Goal: Use online tool/utility: Utilize a website feature to perform a specific function

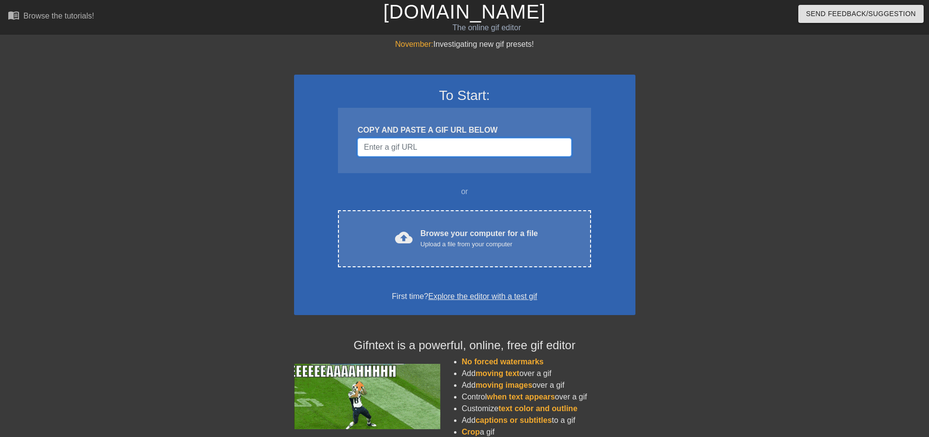
click at [408, 152] on input "Username" at bounding box center [465, 147] width 214 height 19
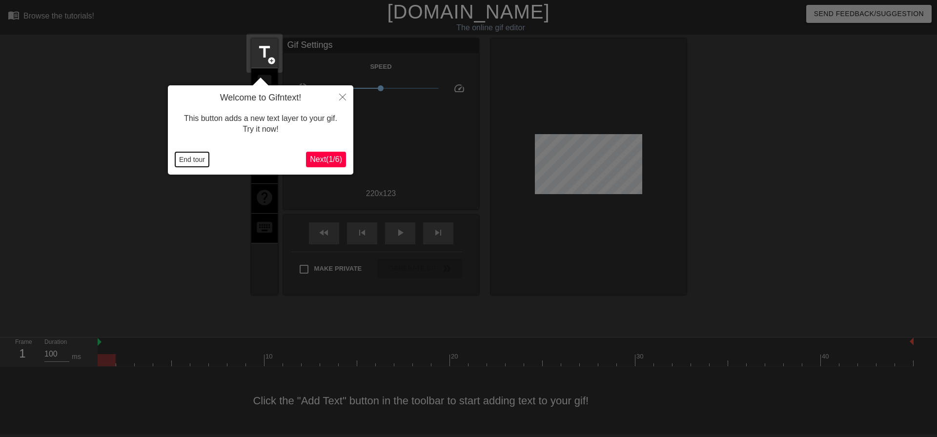
click at [199, 160] on button "End tour" at bounding box center [192, 159] width 34 height 15
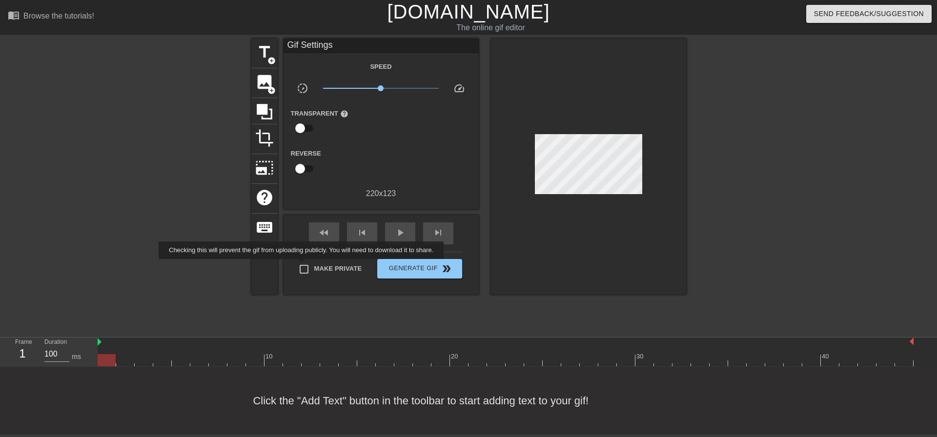
click at [304, 266] on input "Make Private" at bounding box center [304, 269] width 20 height 20
checkbox input "true"
click at [263, 80] on span "image" at bounding box center [264, 82] width 19 height 19
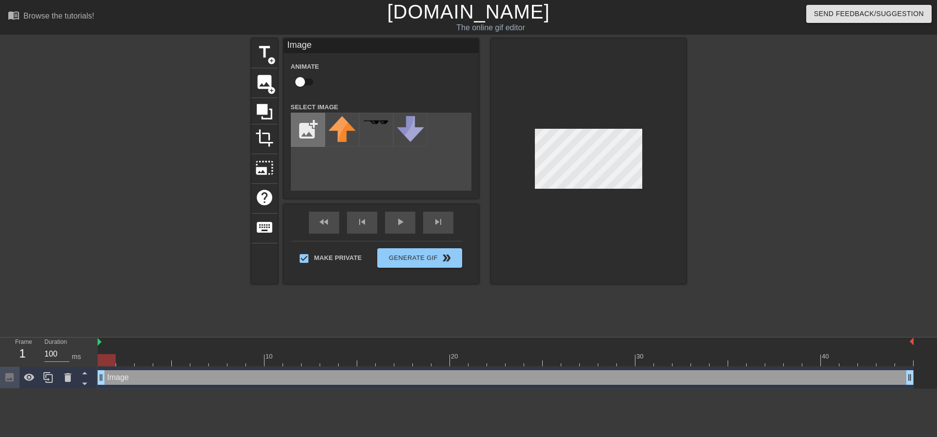
click at [311, 128] on input "file" at bounding box center [307, 129] width 33 height 33
type input "C:\fakepath\gio-cropped.PNG"
click at [505, 11] on link "[DOMAIN_NAME]" at bounding box center [468, 11] width 162 height 21
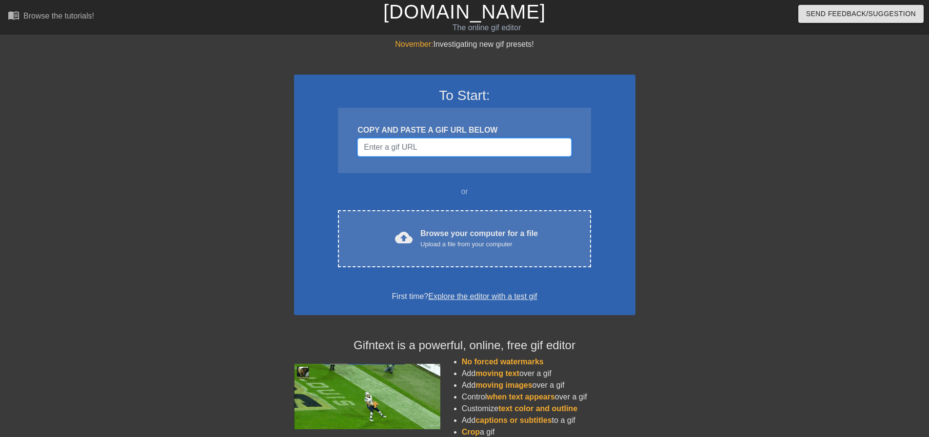
click at [482, 150] on input "Username" at bounding box center [465, 147] width 214 height 19
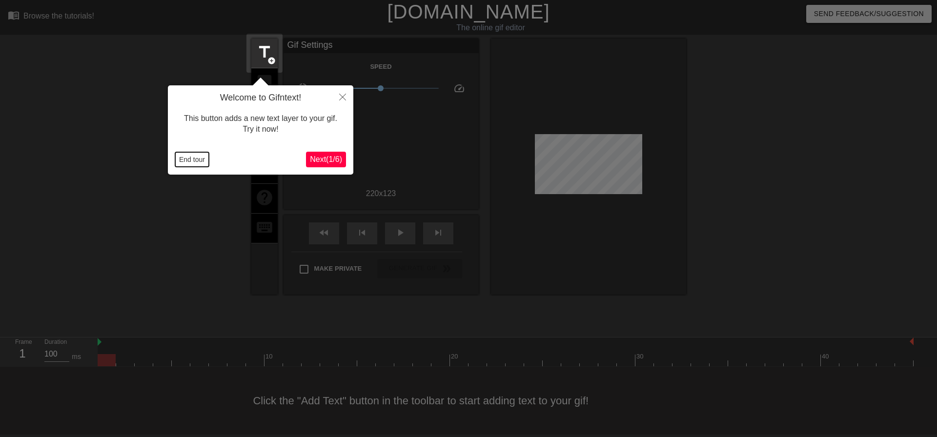
click at [188, 160] on button "End tour" at bounding box center [192, 159] width 34 height 15
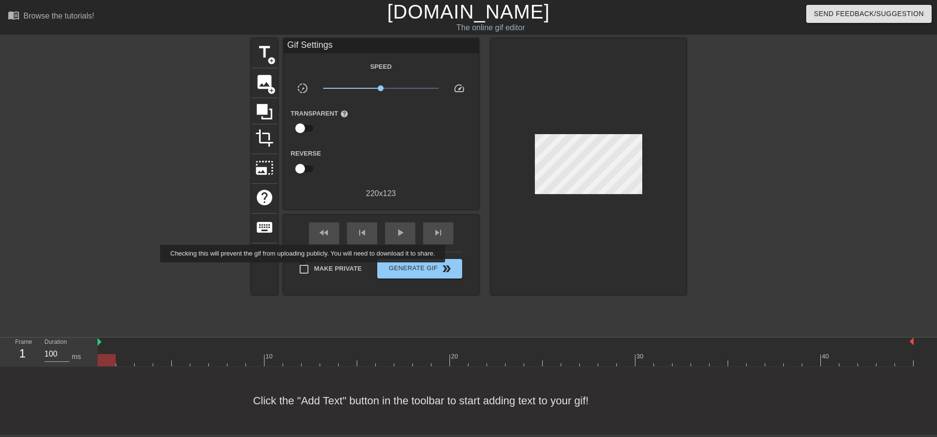
click at [304, 269] on input "Make Private" at bounding box center [304, 269] width 20 height 20
checkbox input "true"
click at [266, 91] on div "image add_circle" at bounding box center [264, 83] width 26 height 30
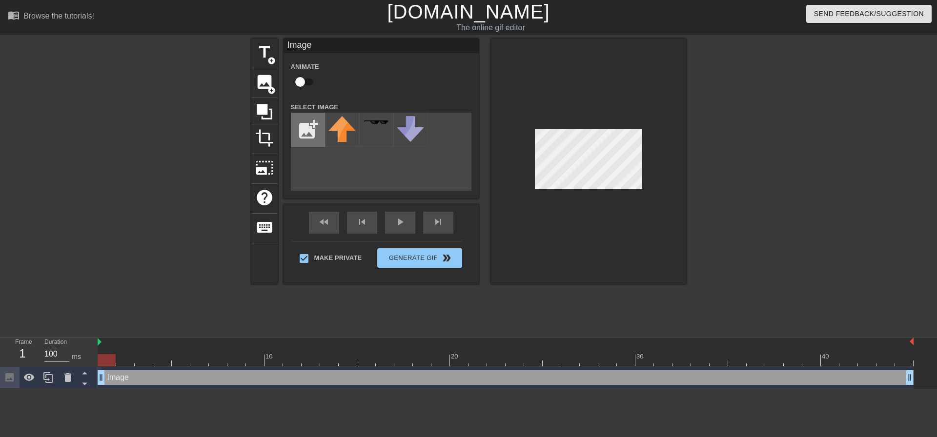
click at [315, 129] on input "file" at bounding box center [307, 129] width 33 height 33
type input "C:\fakepath\gio-cropped.PNG"
click at [342, 143] on img at bounding box center [341, 133] width 27 height 35
click at [670, 163] on div at bounding box center [588, 161] width 195 height 245
click at [307, 80] on input "checkbox" at bounding box center [300, 82] width 56 height 19
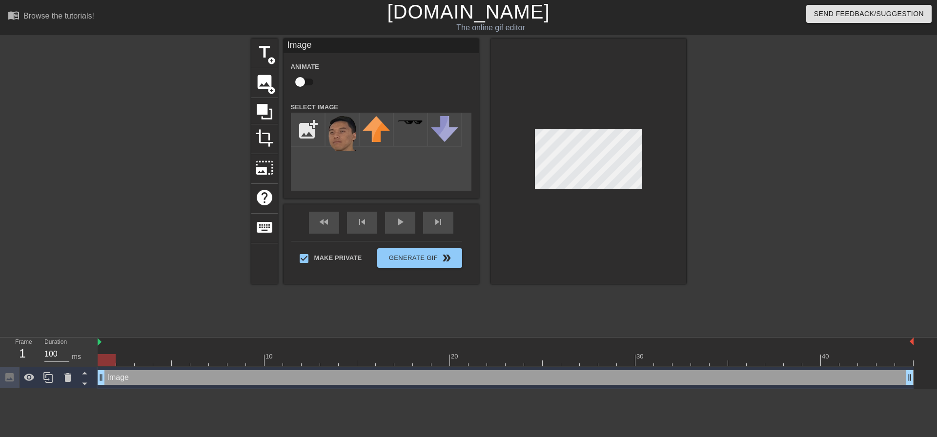
checkbox input "true"
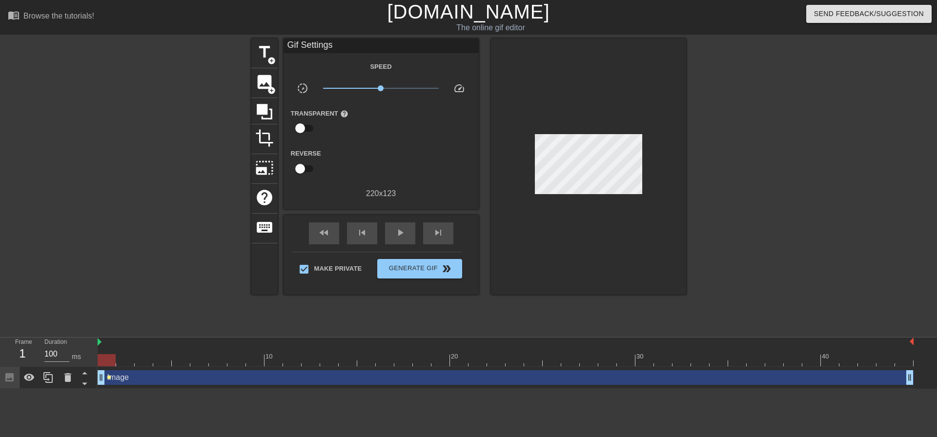
click at [109, 378] on span "lens" at bounding box center [109, 377] width 4 height 4
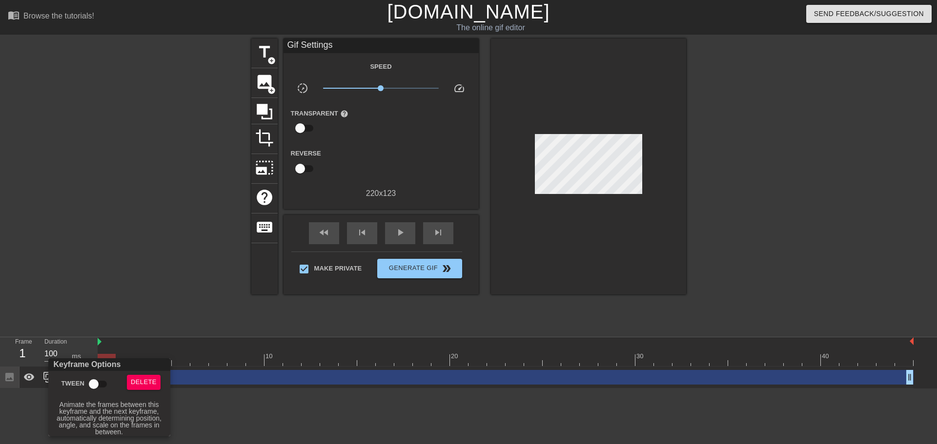
click at [97, 382] on input "Tween" at bounding box center [94, 384] width 56 height 19
checkbox input "true"
click at [164, 255] on div at bounding box center [468, 222] width 937 height 444
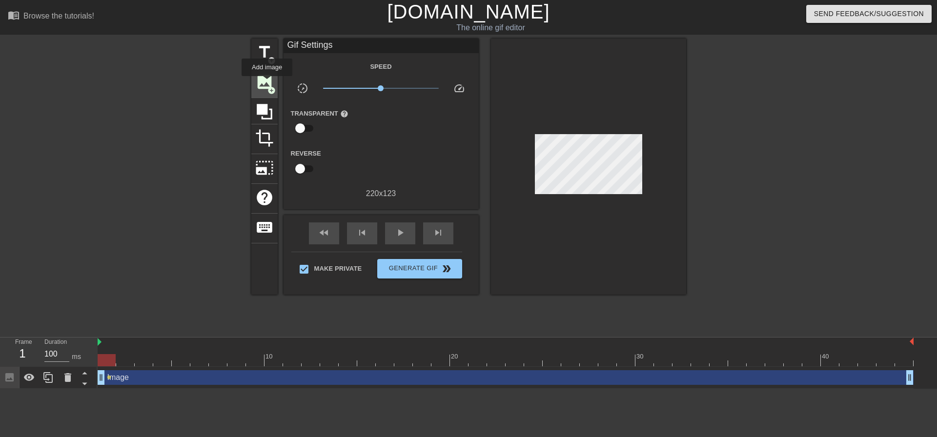
click at [267, 83] on span "image" at bounding box center [264, 82] width 19 height 19
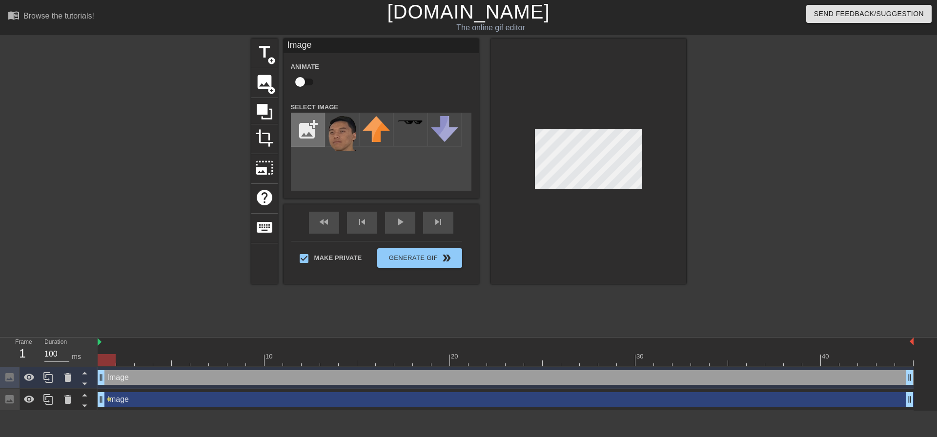
click at [298, 123] on input "file" at bounding box center [307, 129] width 33 height 33
type input "C:\fakepath\avocado.jpg"
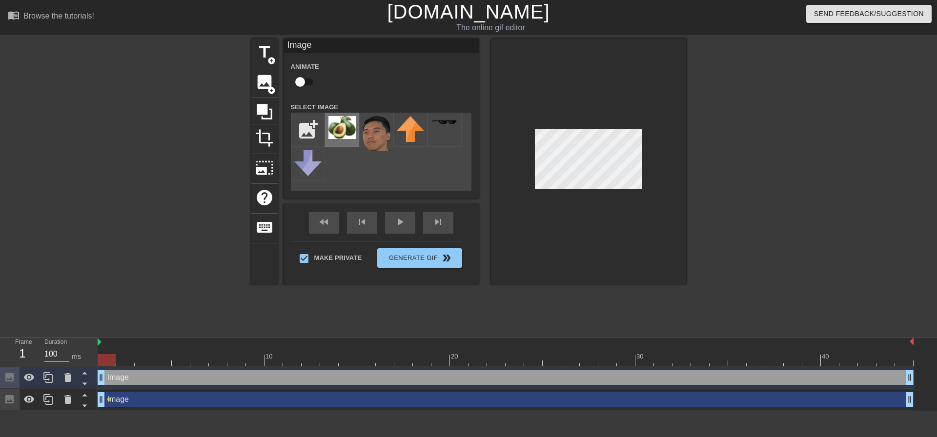
click at [346, 126] on img at bounding box center [341, 127] width 27 height 23
click at [531, 160] on div at bounding box center [588, 161] width 195 height 245
click at [302, 79] on input "checkbox" at bounding box center [300, 82] width 56 height 19
checkbox input "true"
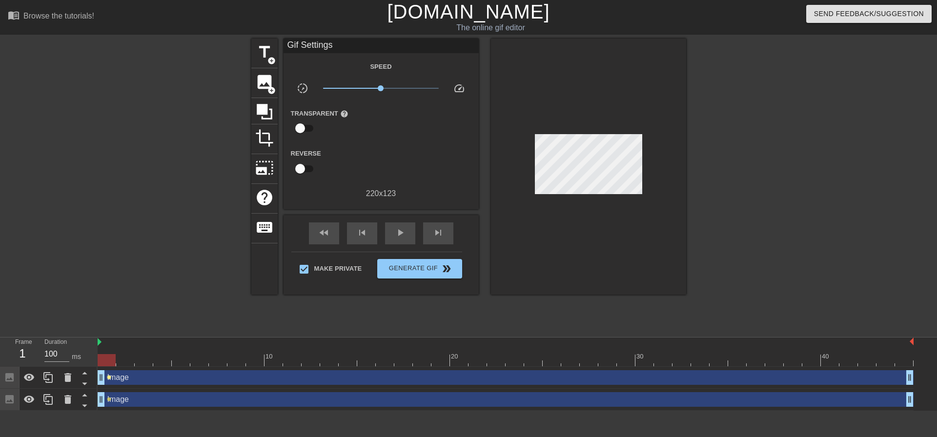
click at [110, 377] on span "lens" at bounding box center [109, 377] width 4 height 4
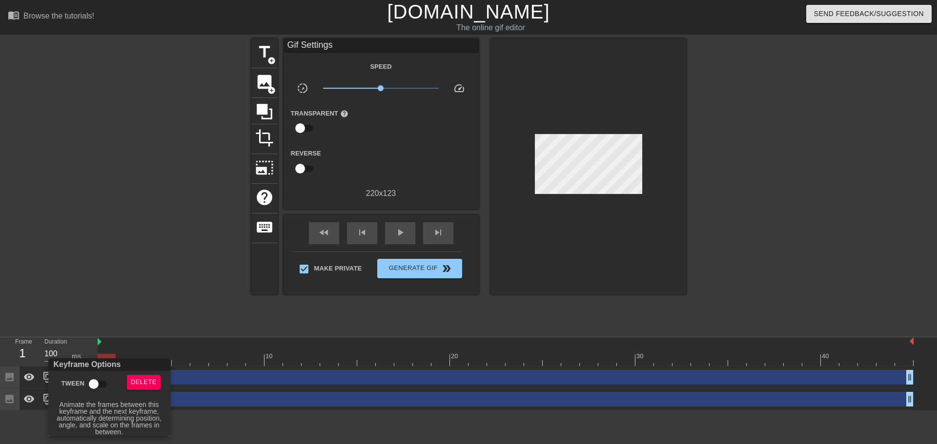
click at [100, 384] on input "Tween" at bounding box center [94, 384] width 56 height 19
checkbox input "true"
click at [172, 285] on div at bounding box center [468, 222] width 937 height 444
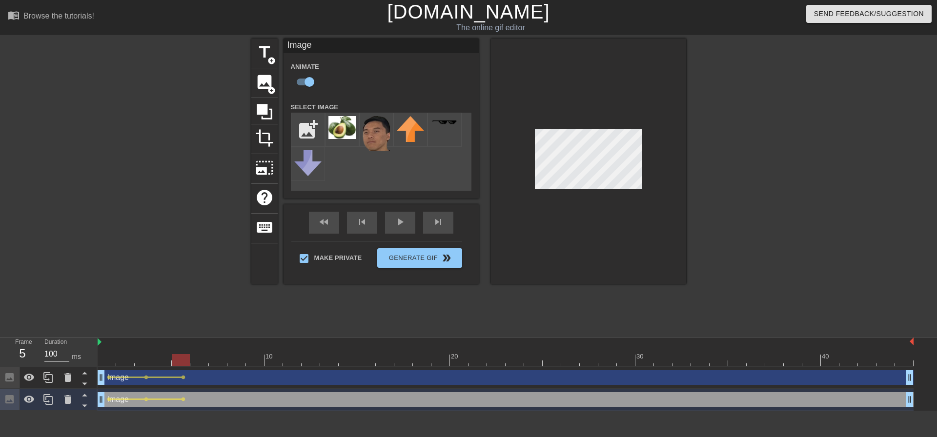
click at [729, 152] on div at bounding box center [771, 185] width 146 height 293
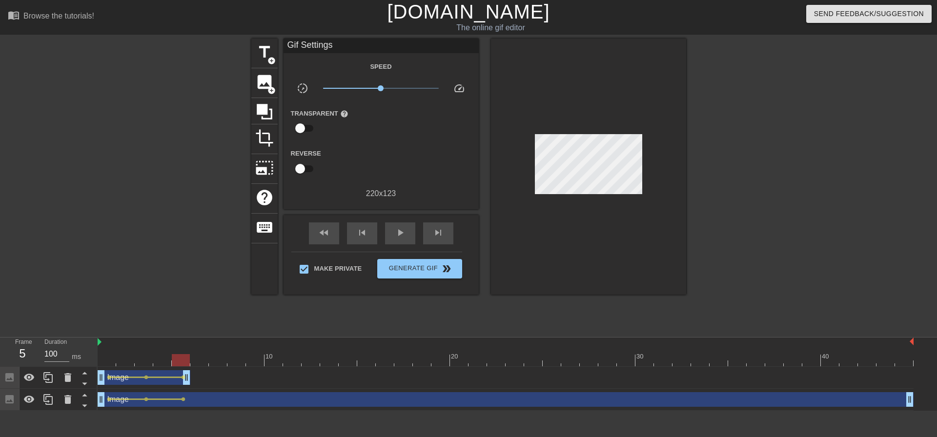
drag, startPoint x: 909, startPoint y: 377, endPoint x: 194, endPoint y: 378, distance: 715.1
click at [194, 378] on div "Image drag_handle drag_handle lens lens lens" at bounding box center [506, 377] width 816 height 15
click at [206, 302] on div at bounding box center [166, 185] width 146 height 293
click at [206, 299] on div at bounding box center [166, 185] width 146 height 293
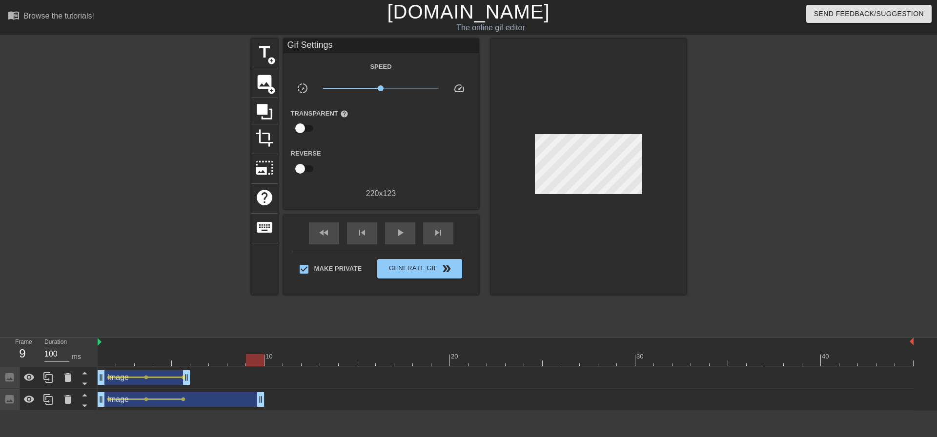
drag, startPoint x: 908, startPoint y: 402, endPoint x: 263, endPoint y: 395, distance: 644.4
click at [346, 317] on div "title add_circle image add_circle crop photo_size_select_large help keyboard Gi…" at bounding box center [468, 185] width 435 height 293
click at [321, 313] on div "title add_circle image add_circle crop photo_size_select_large help keyboard Gi…" at bounding box center [468, 185] width 435 height 293
click at [158, 279] on div at bounding box center [166, 185] width 146 height 293
click at [411, 265] on span "Generate Gif double_arrow" at bounding box center [419, 269] width 77 height 12
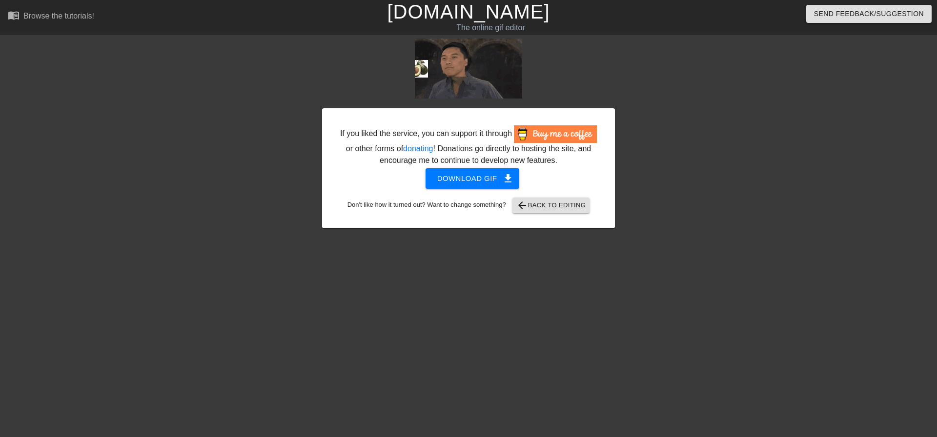
click at [650, 77] on div at bounding box center [699, 185] width 146 height 293
